Goal: Contribute content

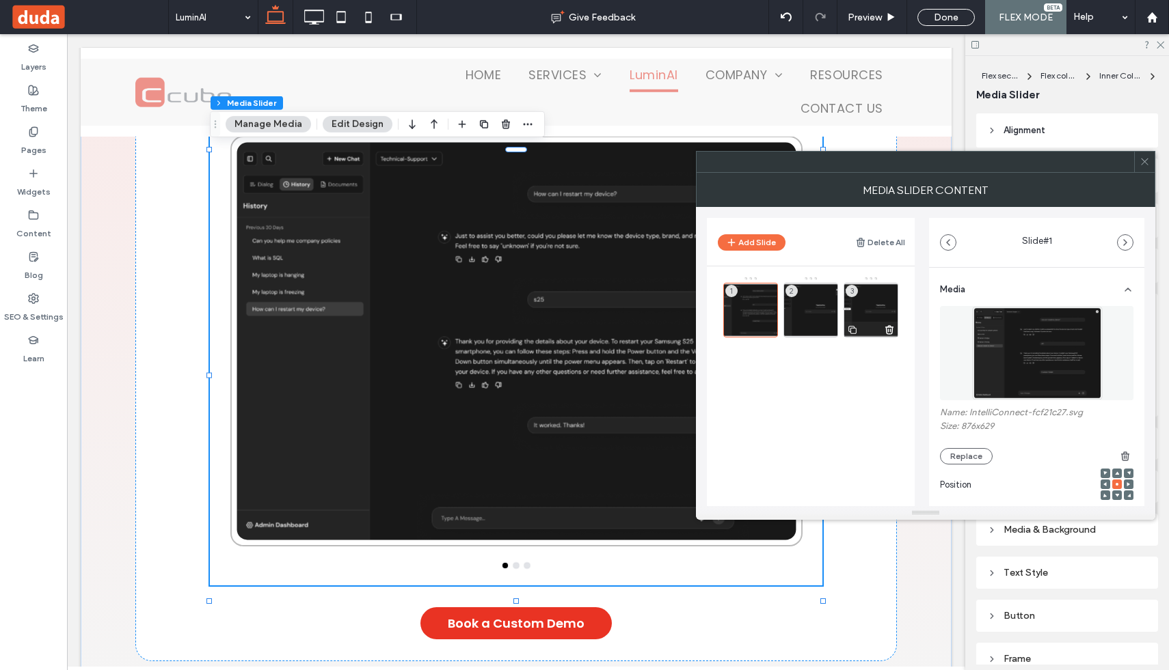
click at [867, 299] on div "3" at bounding box center [870, 310] width 55 height 55
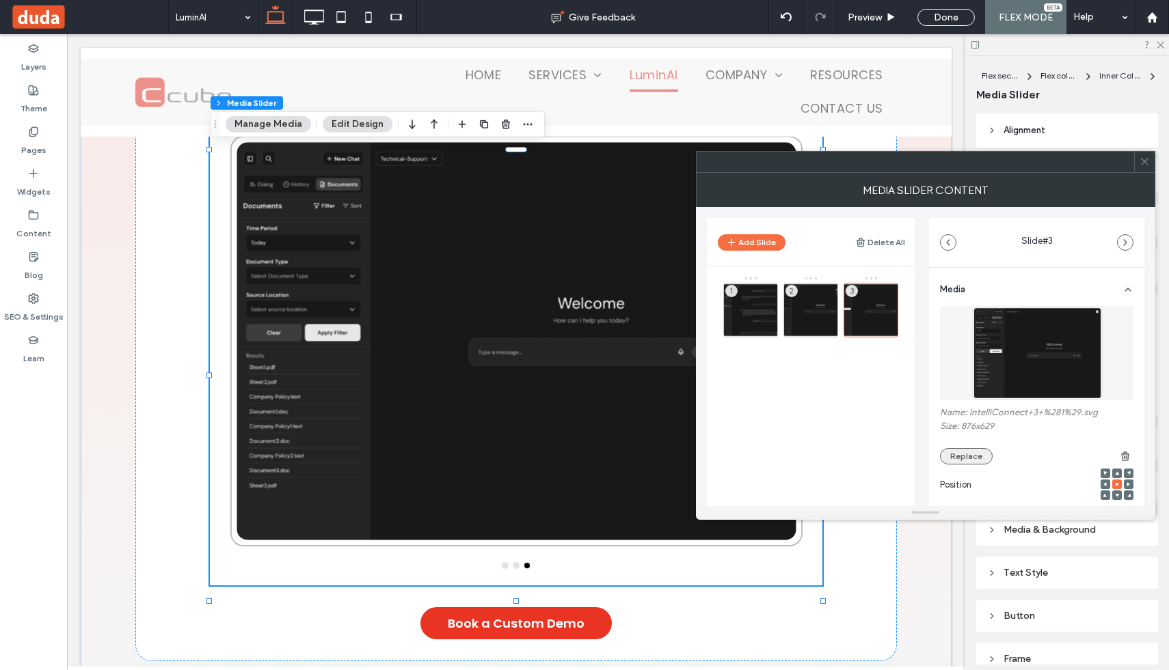
click at [953, 458] on button "Replace" at bounding box center [966, 456] width 53 height 16
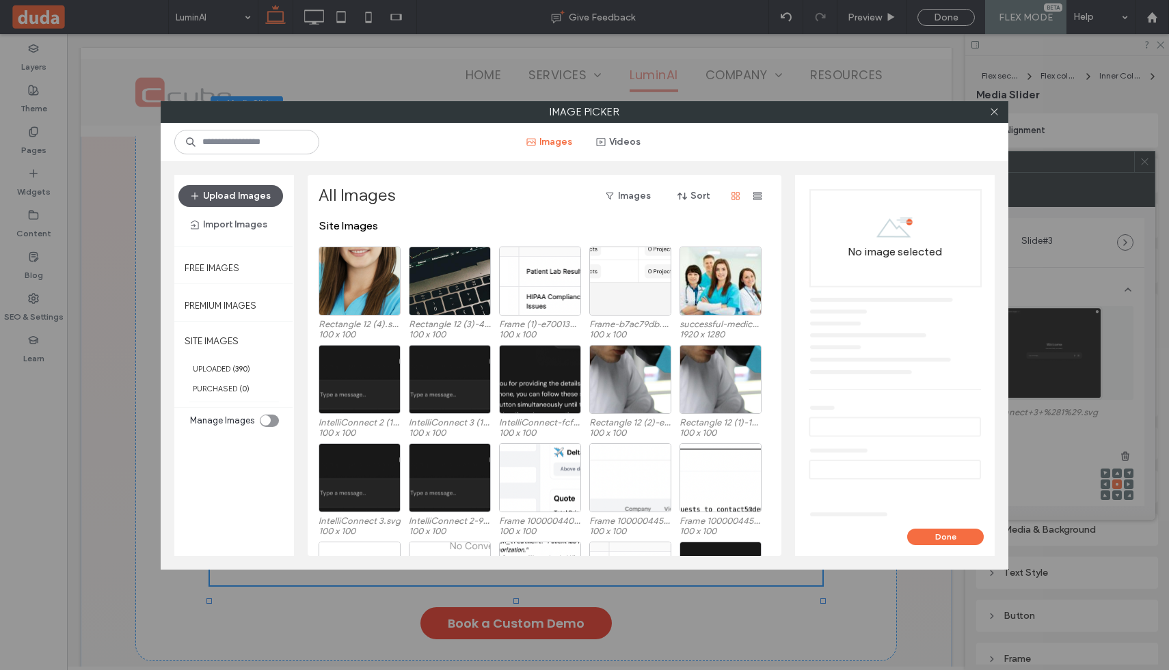
click at [245, 203] on button "Upload Images" at bounding box center [230, 196] width 105 height 22
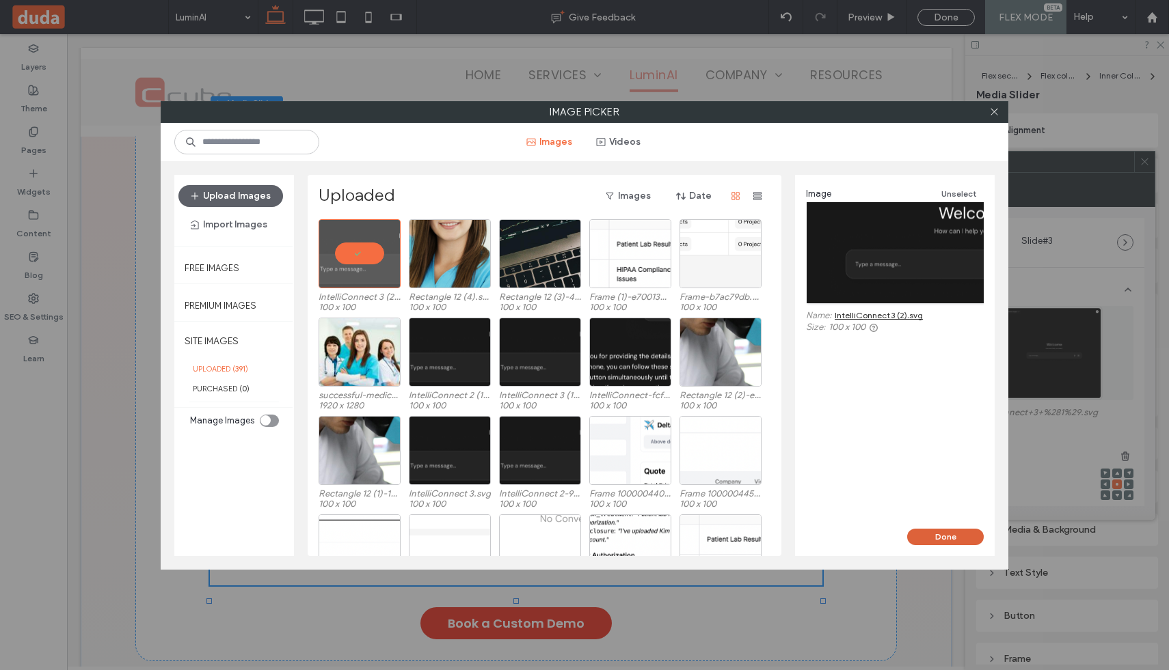
click at [952, 539] on button "Done" at bounding box center [945, 537] width 77 height 16
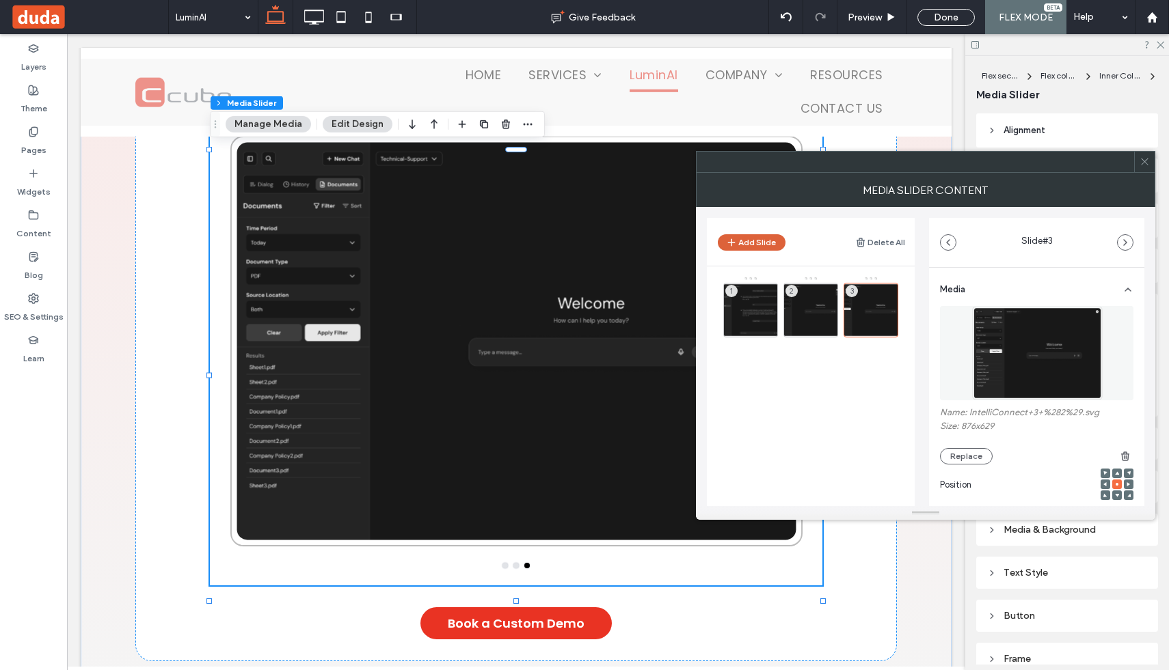
click at [759, 244] on button "Add Slide" at bounding box center [752, 242] width 68 height 16
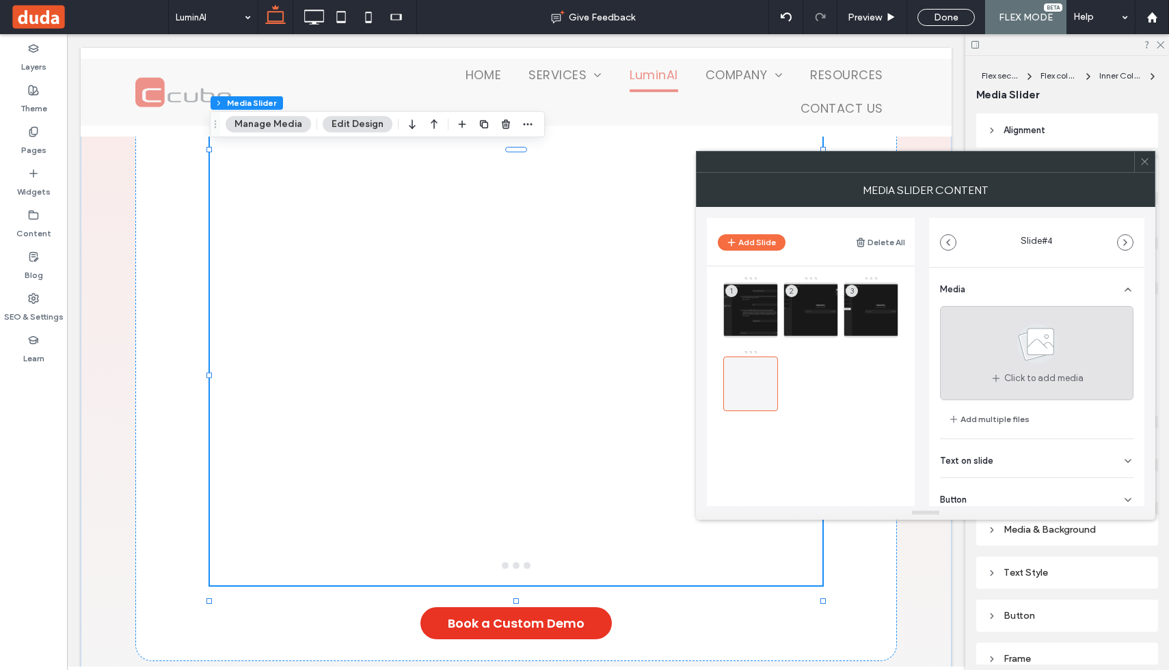
click at [996, 374] on icon at bounding box center [995, 378] width 11 height 11
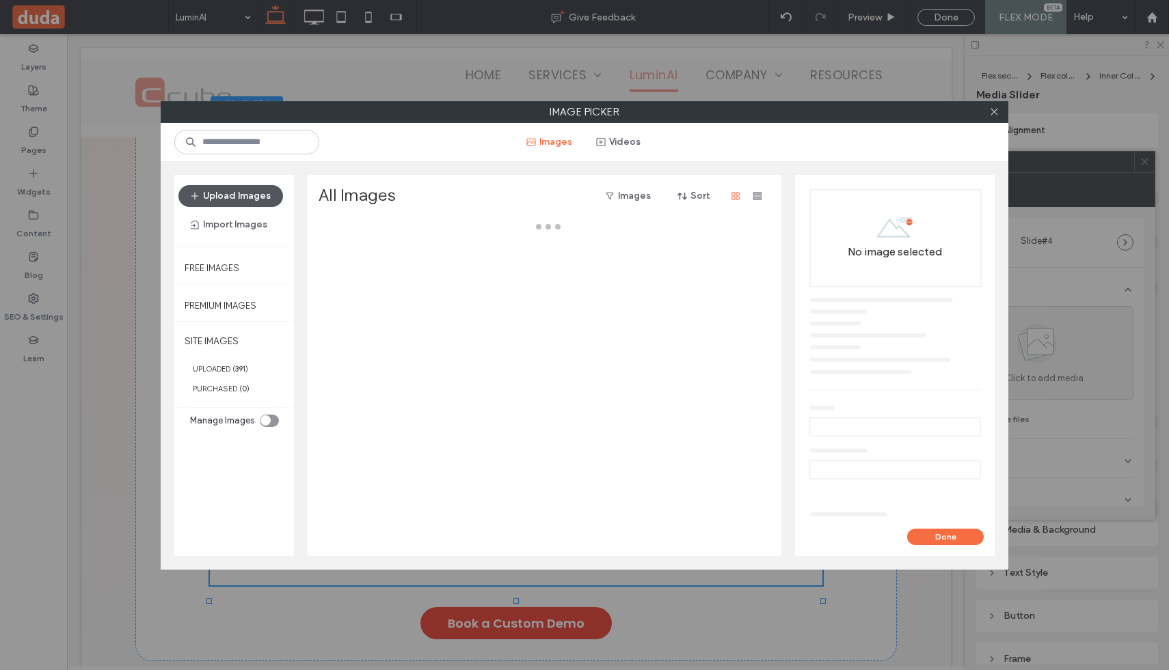
click at [257, 191] on button "Upload Images" at bounding box center [230, 196] width 105 height 22
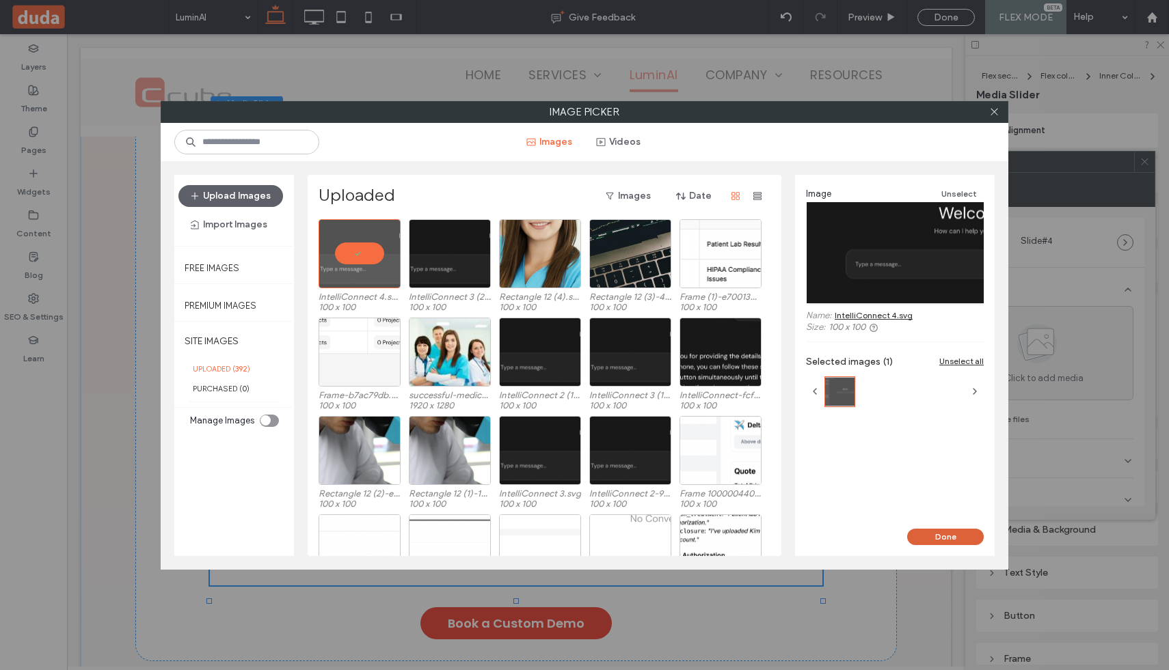
click at [934, 530] on button "Done" at bounding box center [945, 537] width 77 height 16
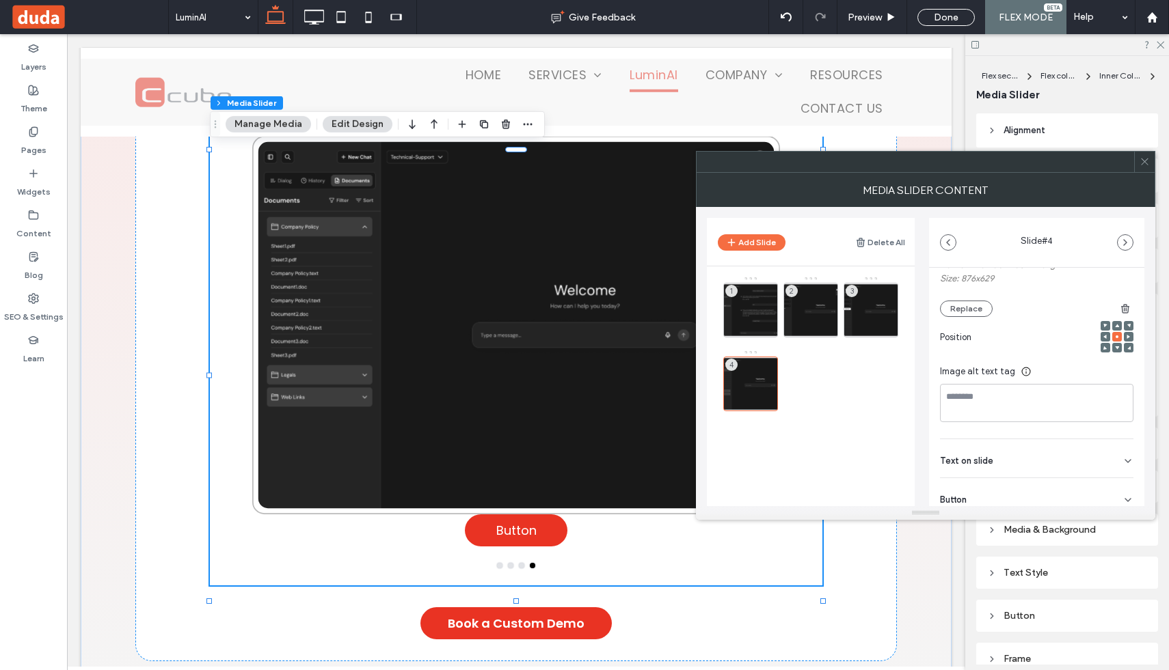
scroll to position [192, 0]
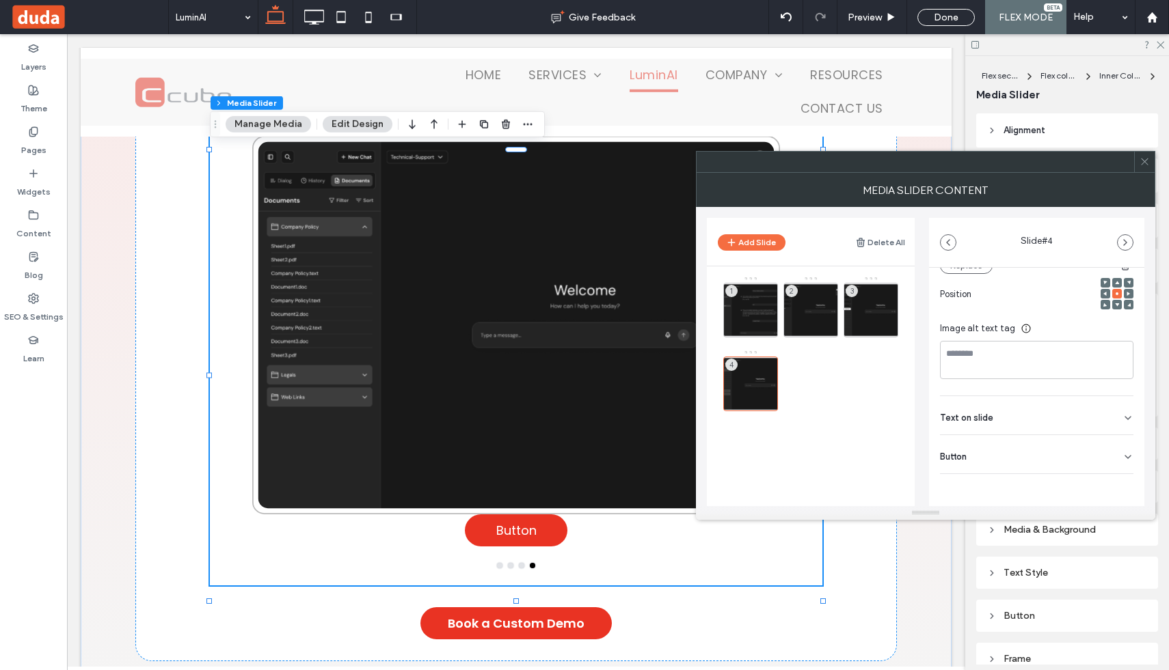
click at [982, 452] on div "Button" at bounding box center [1036, 454] width 193 height 38
click at [1119, 489] on button at bounding box center [1120, 484] width 25 height 24
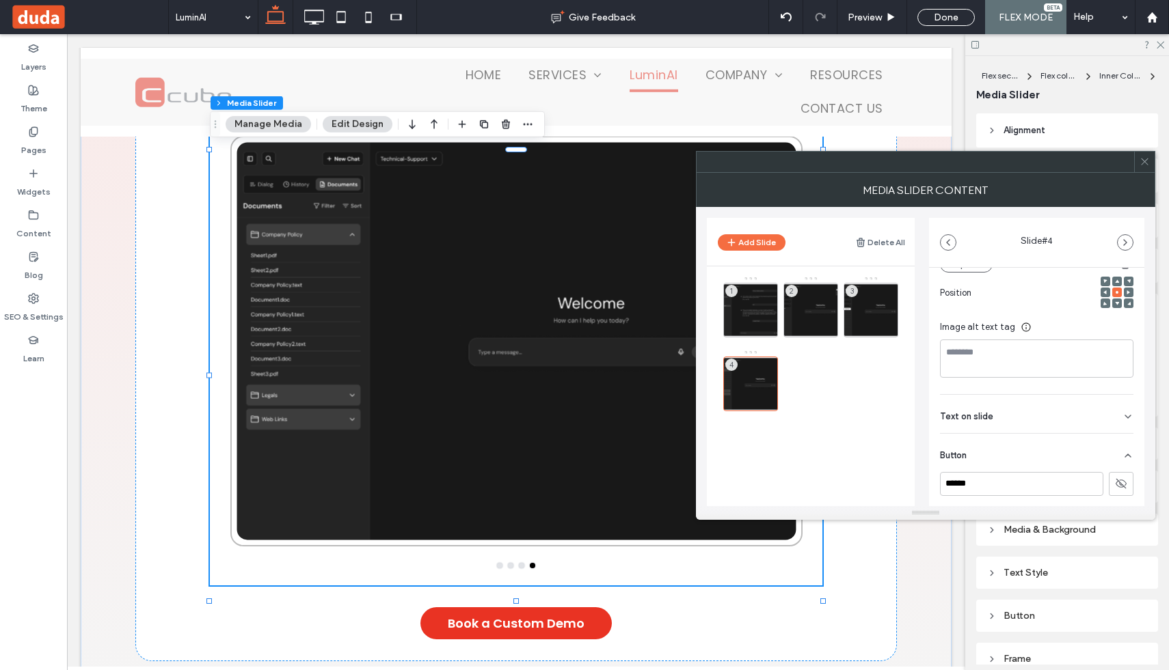
click at [1144, 163] on icon at bounding box center [1144, 161] width 10 height 10
